Goal: Task Accomplishment & Management: Complete application form

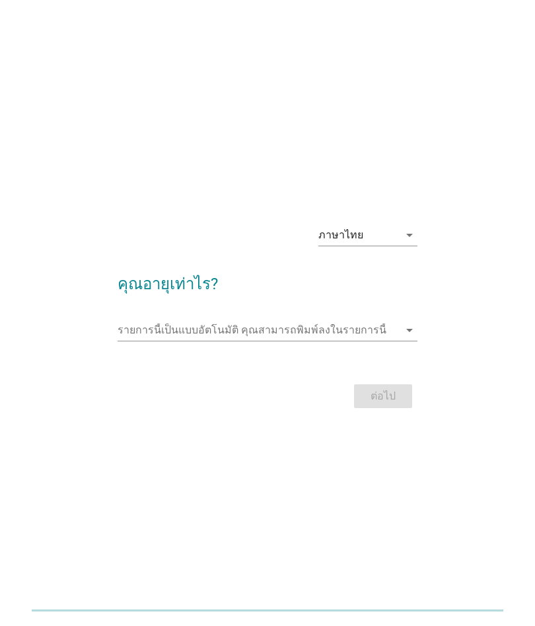
click at [339, 337] on input "รายการนี้เป็นแบบอัตโนมัติ คุณสามารถพิมพ์ลงในรายการนี้" at bounding box center [259, 330] width 282 height 21
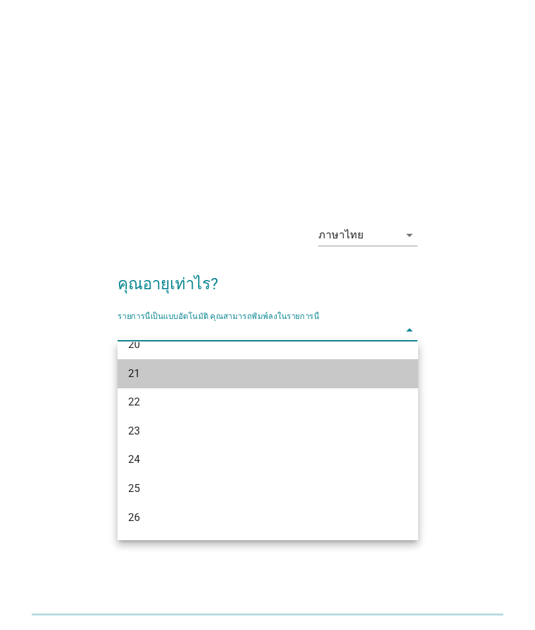
scroll to position [79, 0]
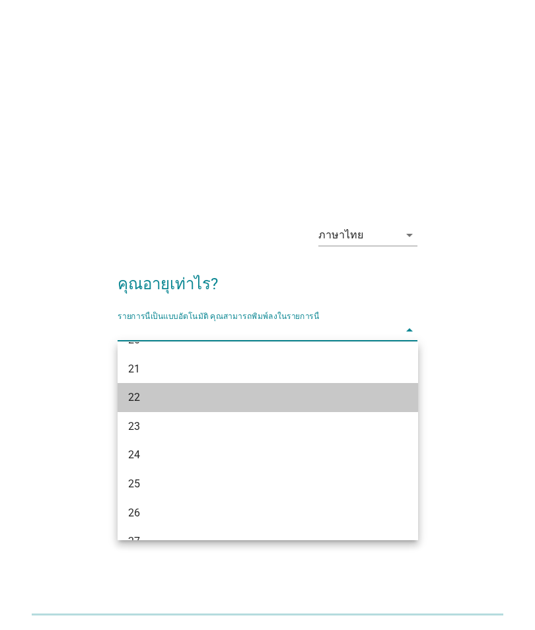
click at [246, 394] on div "22" at bounding box center [256, 398] width 256 height 16
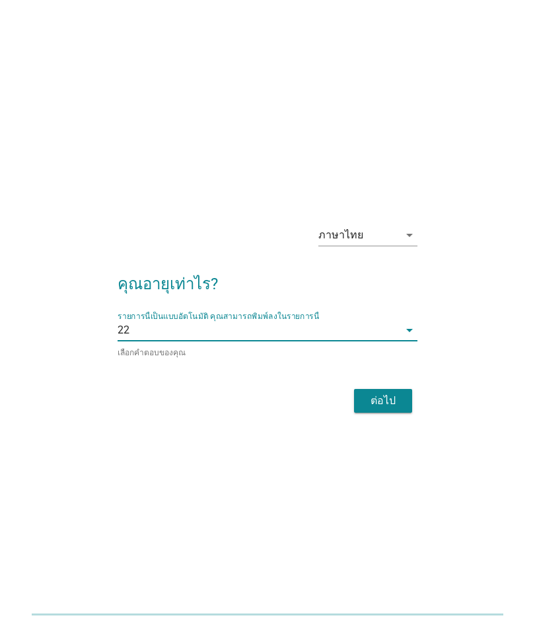
click at [387, 401] on div "ต่อไป" at bounding box center [383, 401] width 37 height 16
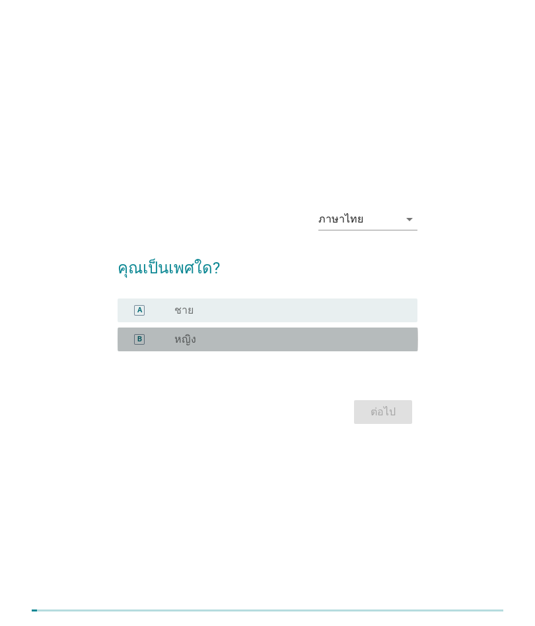
click at [395, 345] on div "radio_button_unchecked หญิง" at bounding box center [285, 339] width 222 height 13
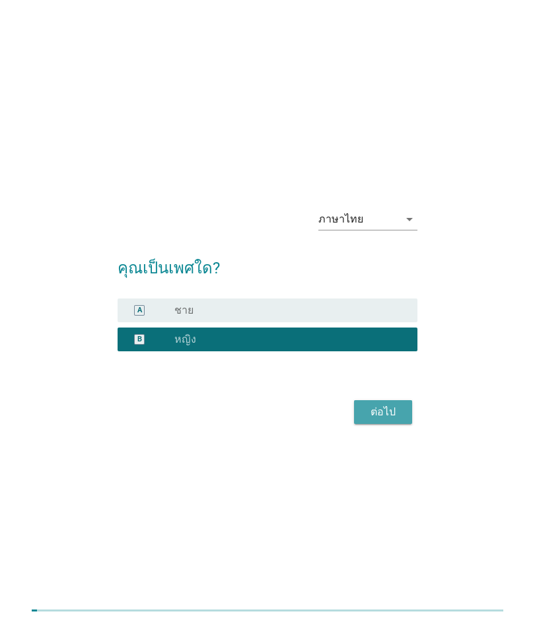
click at [370, 415] on div "ต่อไป" at bounding box center [383, 412] width 37 height 16
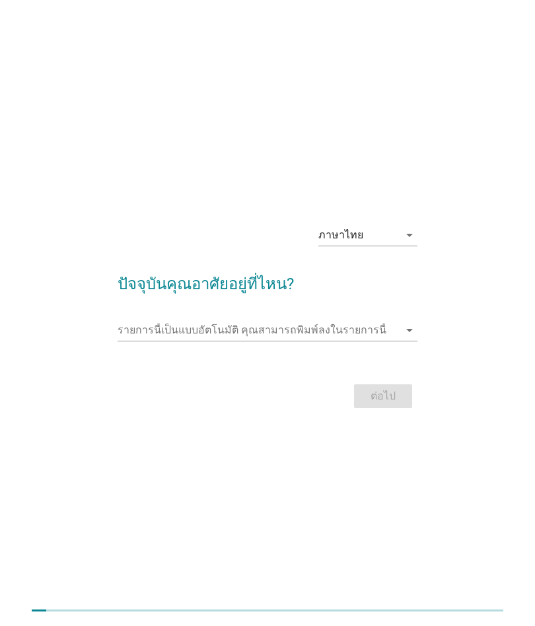
click at [414, 328] on icon "arrow_drop_down" at bounding box center [409, 330] width 16 height 16
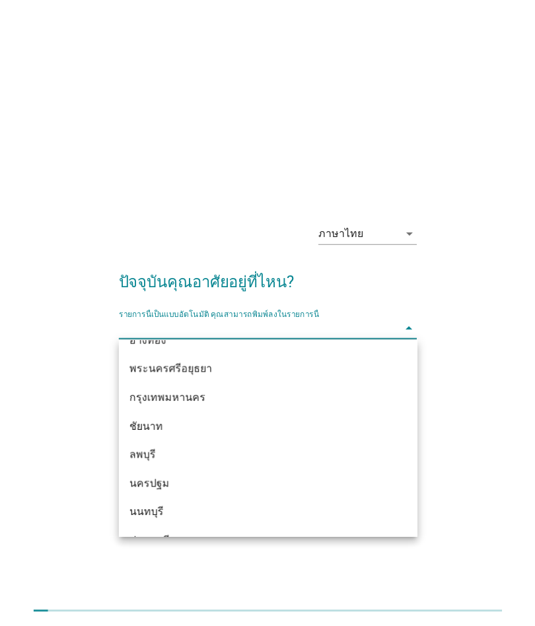
scroll to position [1092, 0]
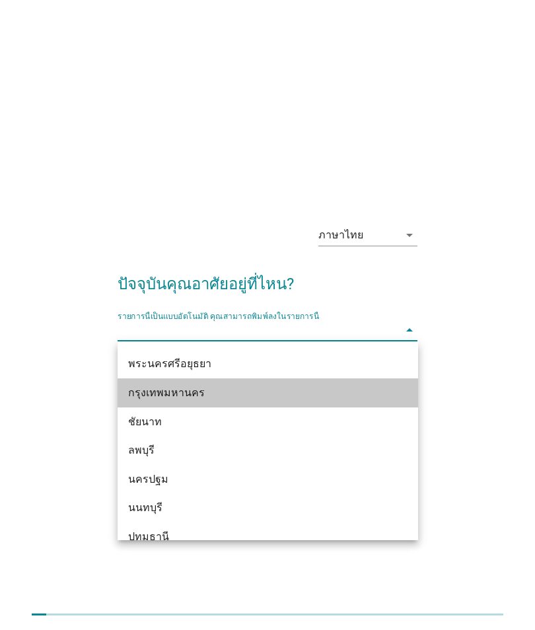
click at [350, 400] on div "กรุงเทพมหานคร" at bounding box center [256, 393] width 256 height 16
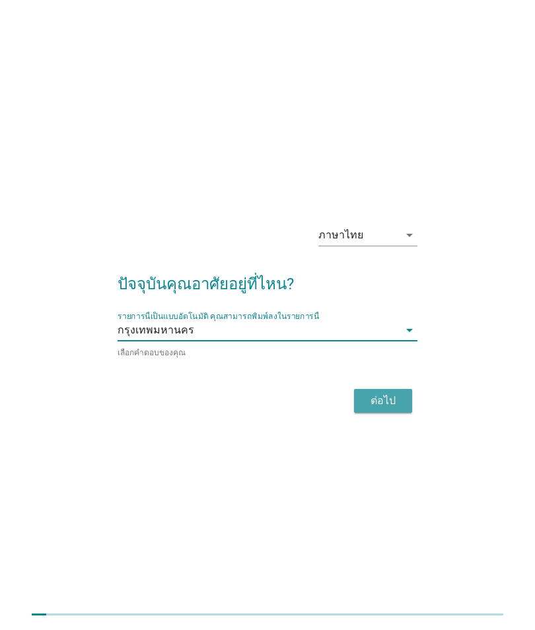
click at [384, 400] on div "ต่อไป" at bounding box center [383, 401] width 37 height 16
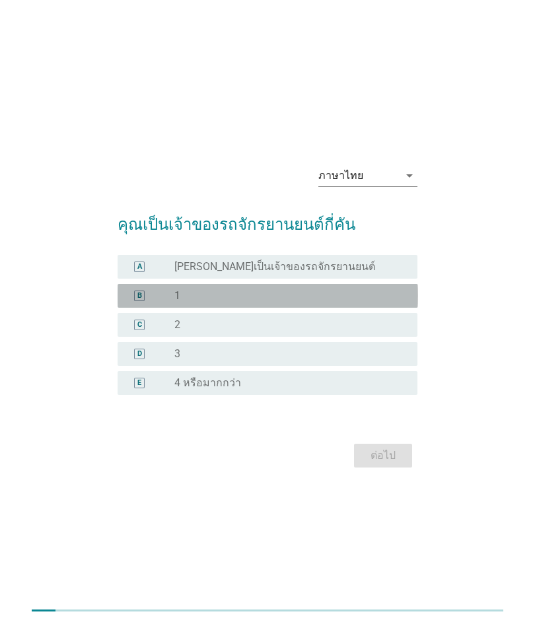
click at [394, 293] on div "radio_button_unchecked 1" at bounding box center [285, 295] width 222 height 13
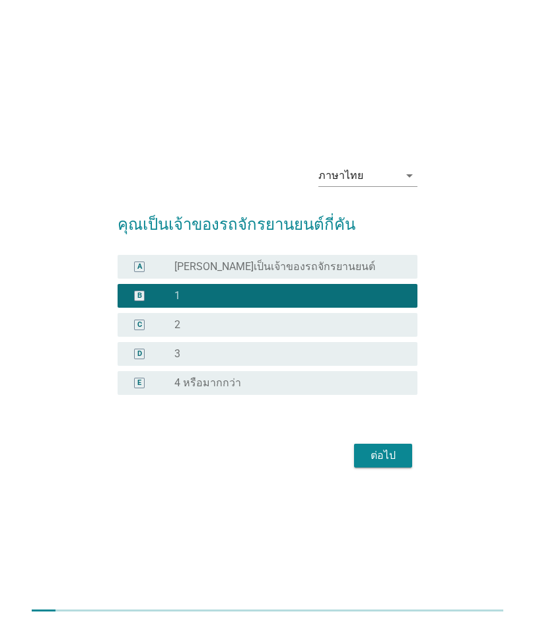
click at [378, 457] on div "ต่อไป" at bounding box center [383, 456] width 37 height 16
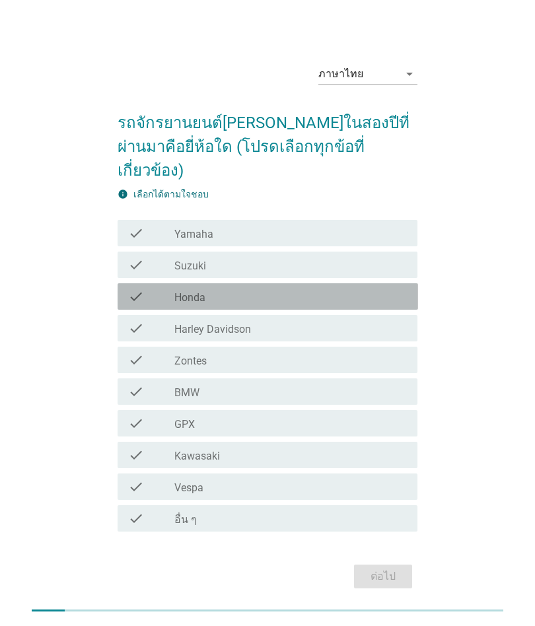
click at [372, 285] on div "check check_box_outline_blank Honda" at bounding box center [268, 296] width 300 height 26
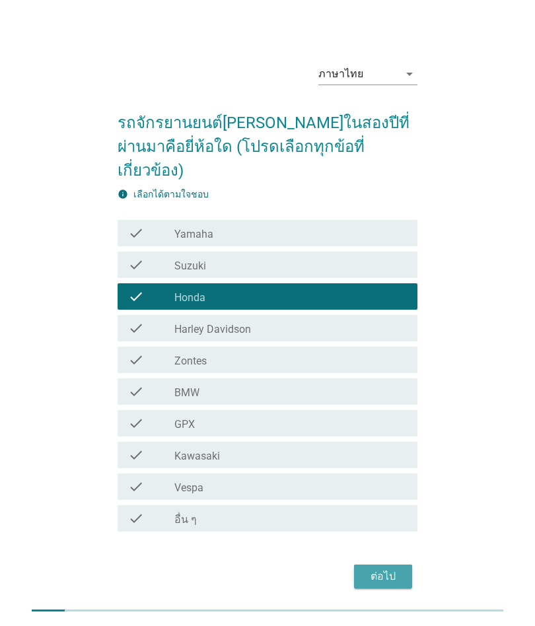
click at [383, 569] on div "ต่อไป" at bounding box center [383, 577] width 37 height 16
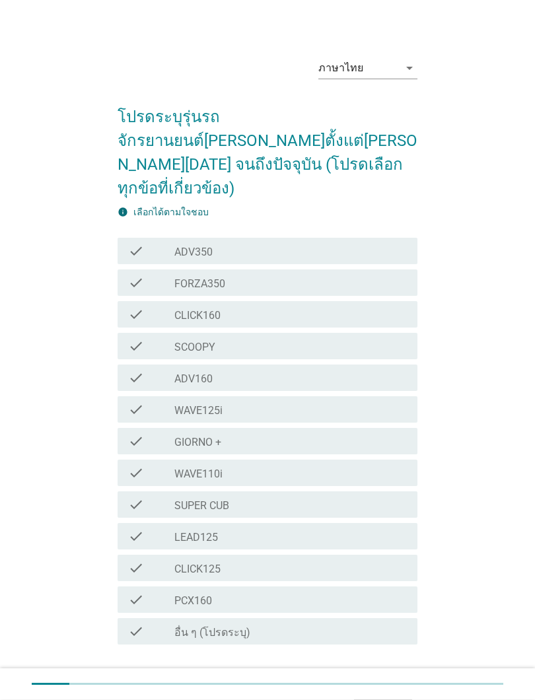
scroll to position [13, 0]
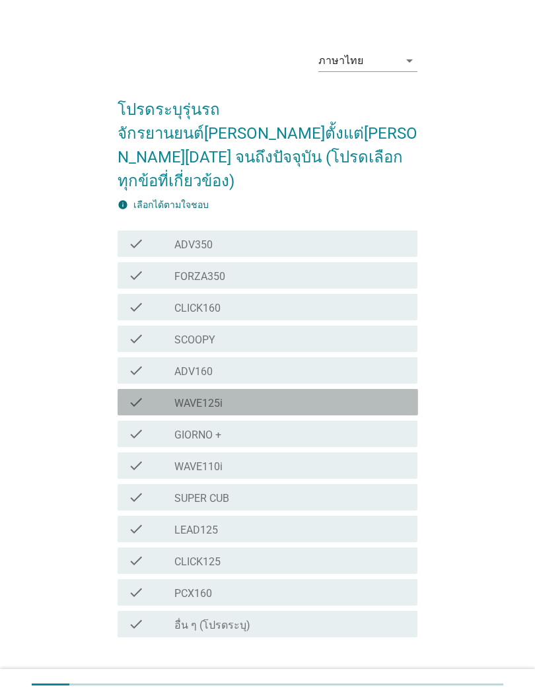
click at [343, 394] on div "check_box_outline_blank WAVE125i" at bounding box center [290, 402] width 232 height 16
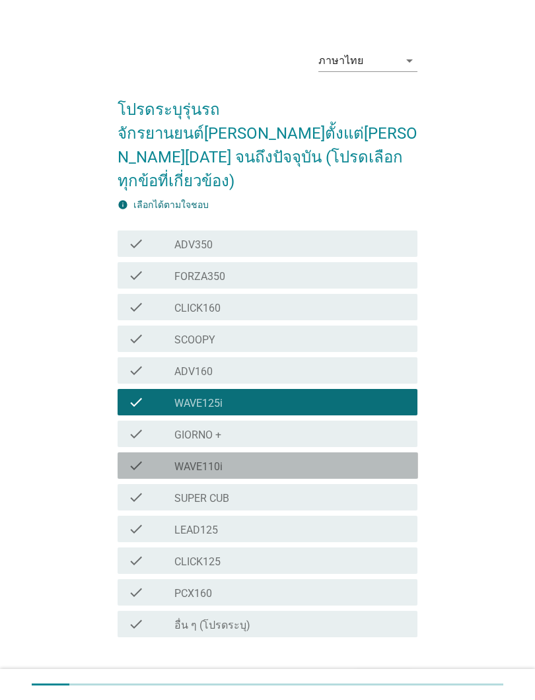
click at [324, 458] on div "check_box_outline_blank WAVE110i" at bounding box center [290, 466] width 232 height 16
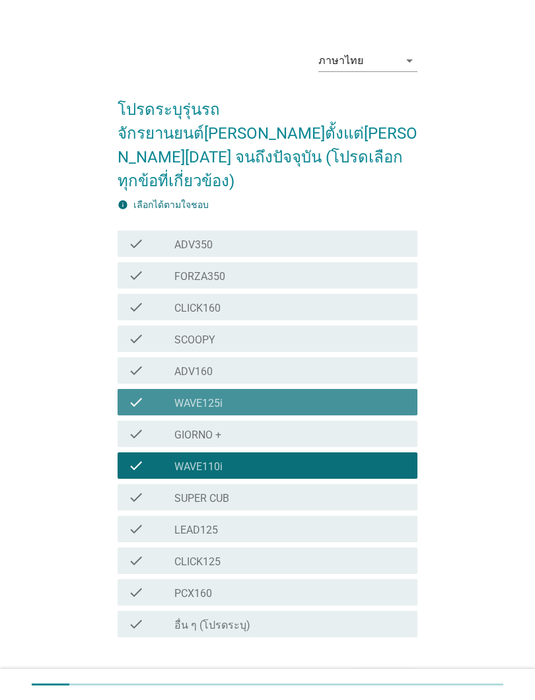
click at [348, 394] on div "check_box_outline_blank WAVE125i" at bounding box center [290, 402] width 232 height 16
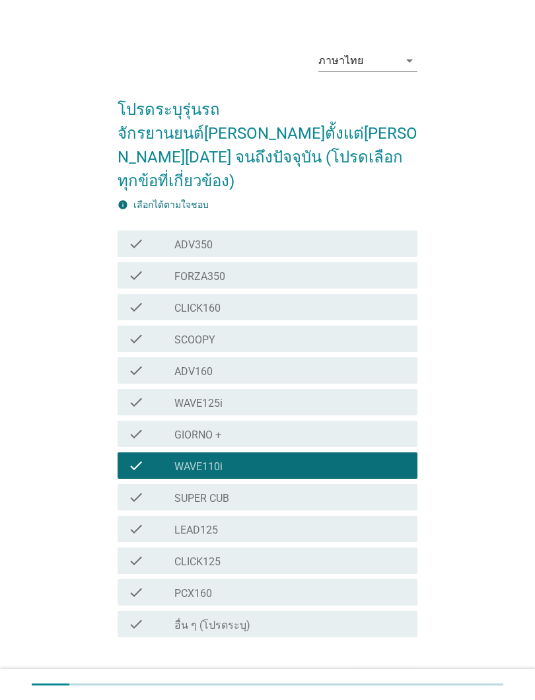
click at [396, 625] on button "ต่อไป" at bounding box center [383, 682] width 58 height 24
